Goal: Contribute content: Add original content to the website for others to see

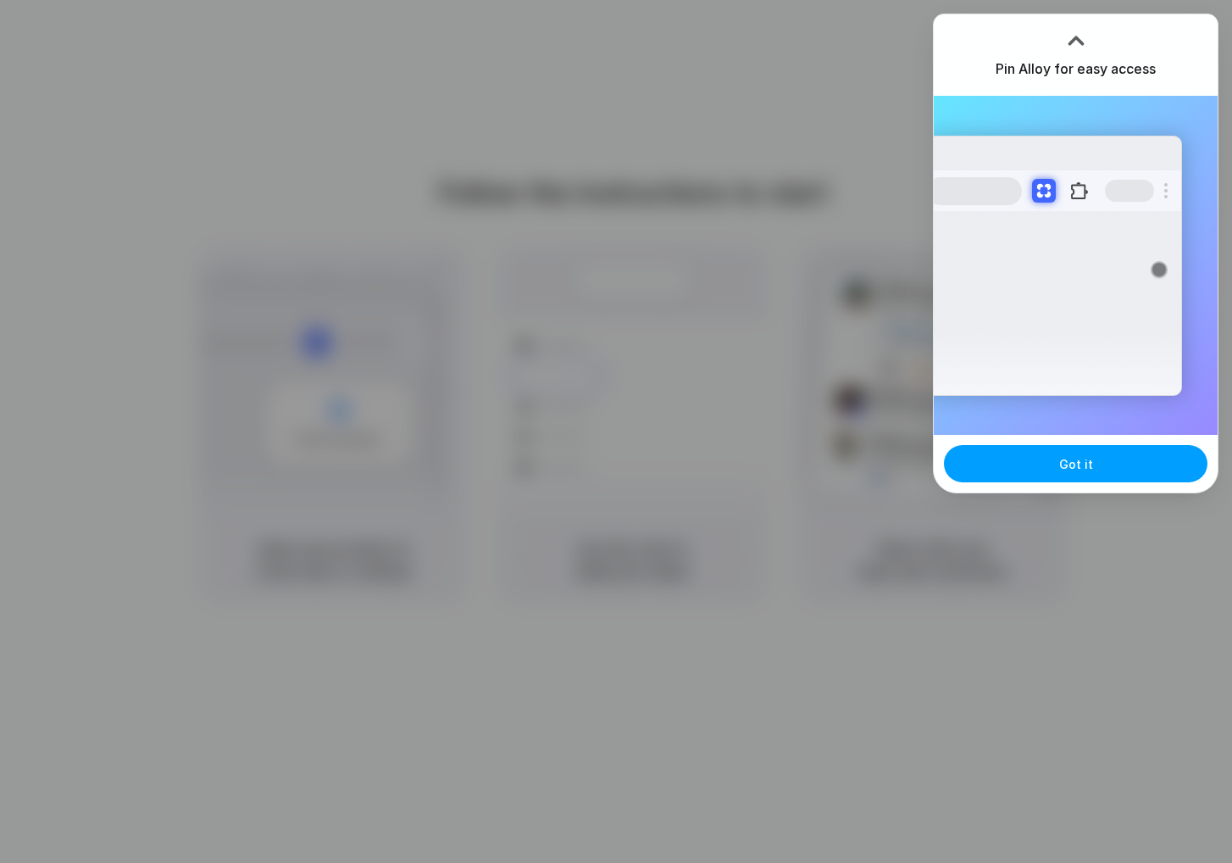
click at [1123, 464] on button "Got it" at bounding box center [1076, 463] width 264 height 37
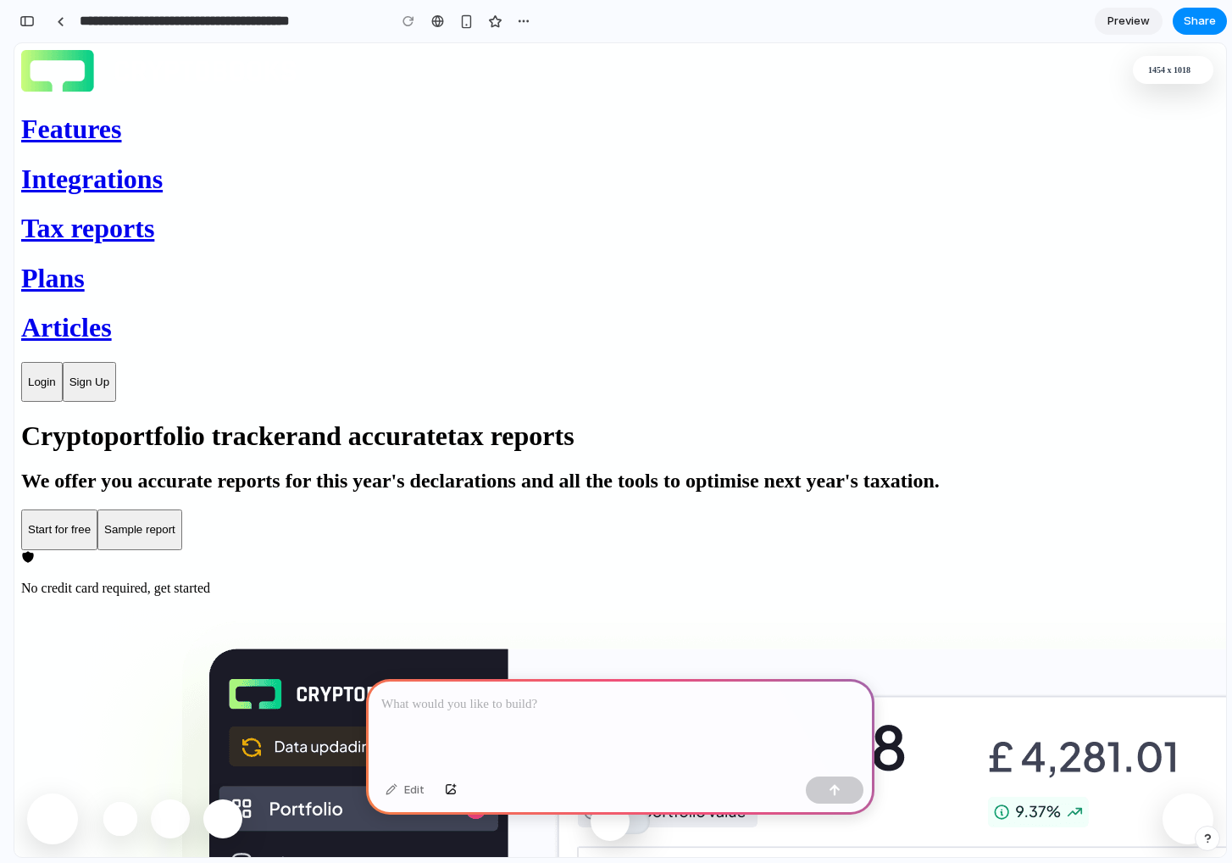
click at [546, 709] on p at bounding box center [620, 704] width 478 height 20
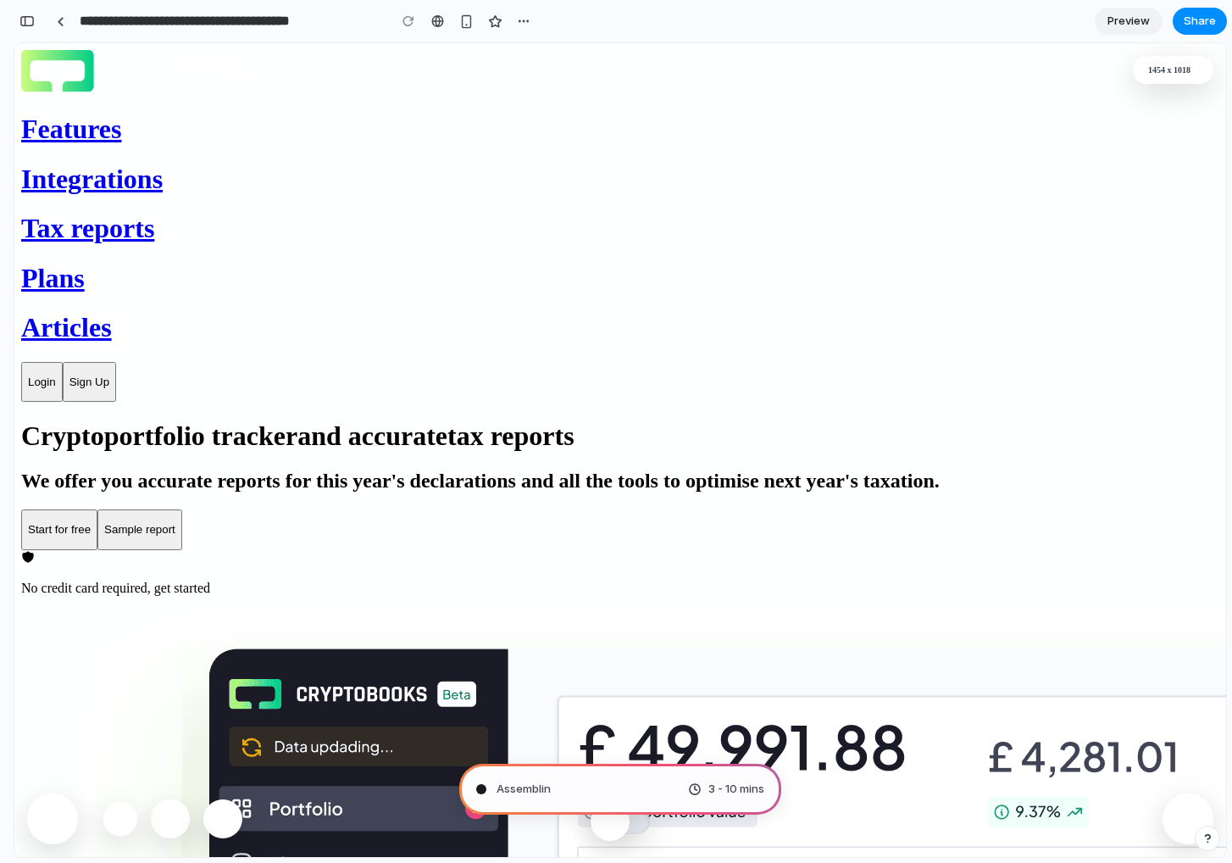
type input "**********"
